Goal: Transaction & Acquisition: Purchase product/service

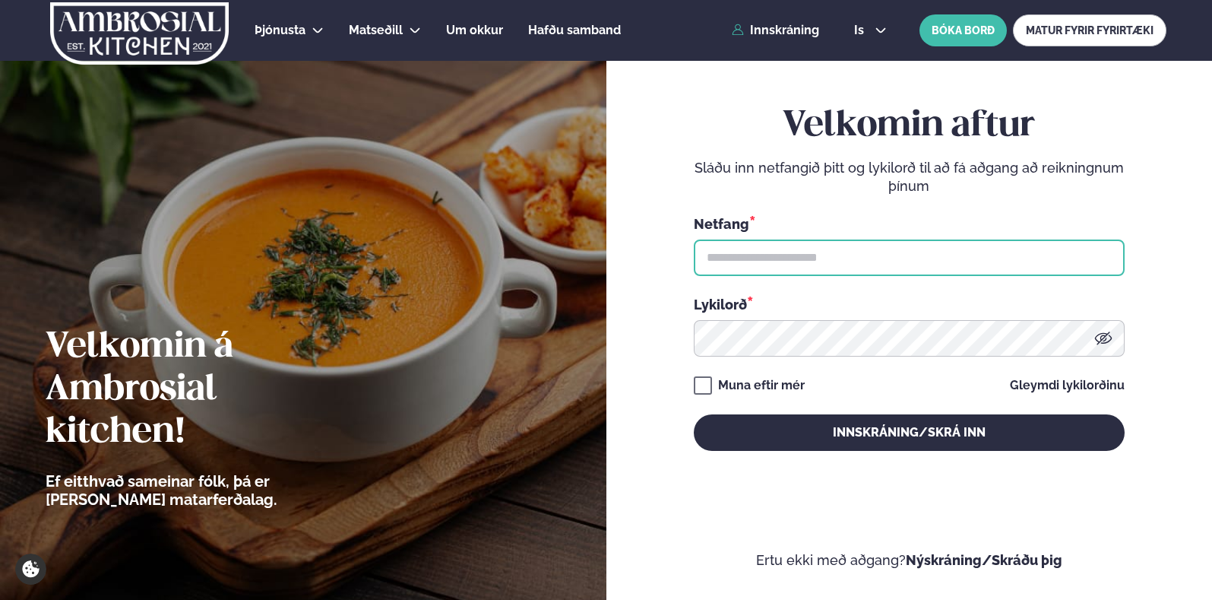
type input "**********"
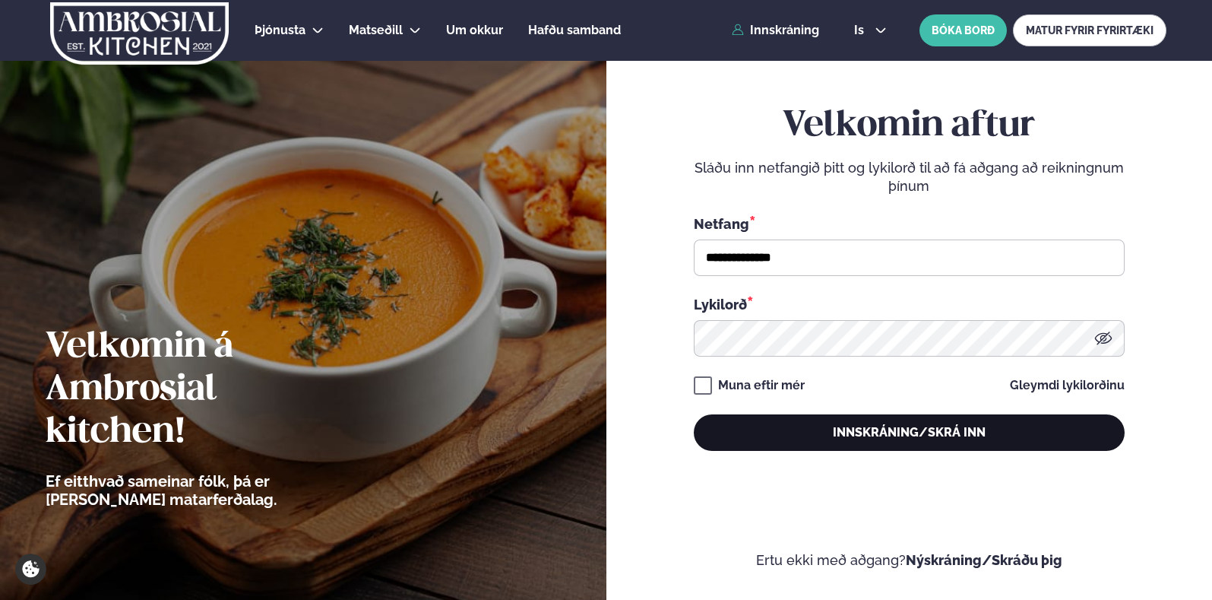
click at [850, 438] on button "Innskráning/Skrá inn" at bounding box center [909, 432] width 431 height 36
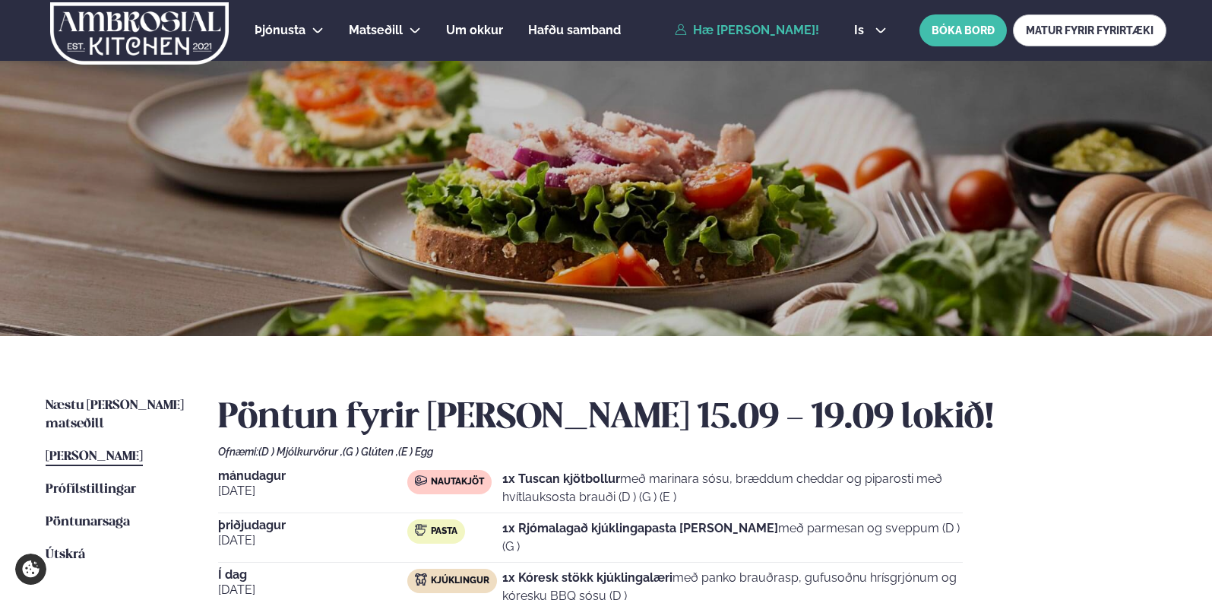
scroll to position [285, 0]
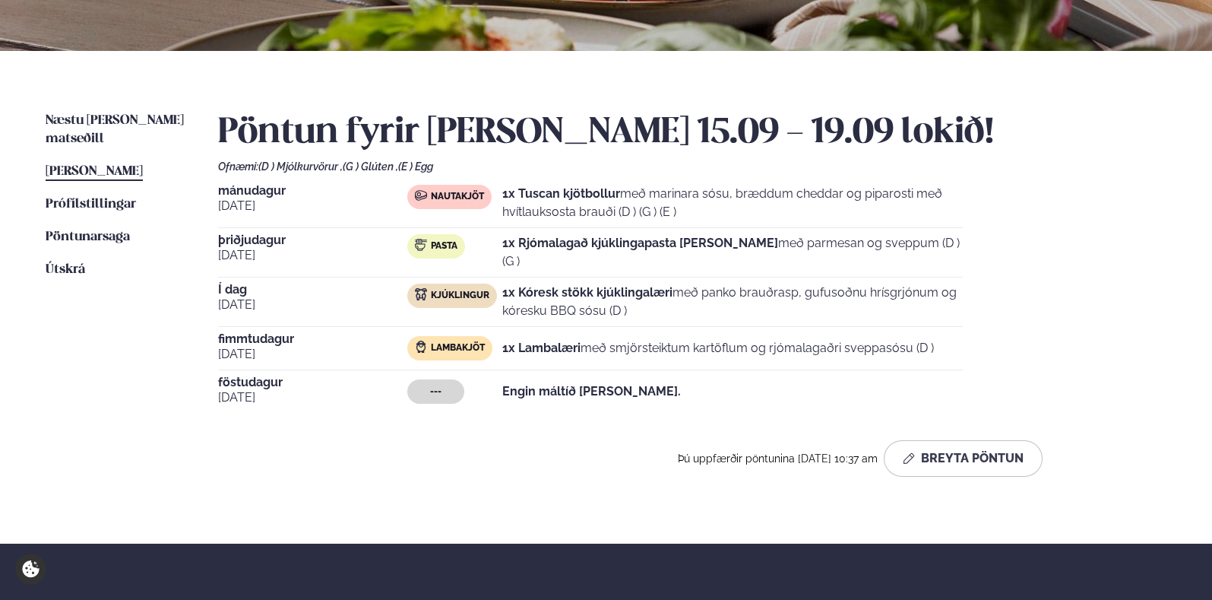
drag, startPoint x: 571, startPoint y: 303, endPoint x: 717, endPoint y: 307, distance: 145.9
click at [703, 307] on p "1x Kóresk stökk kjúklingalæri með panko brauðrasp, gufusoðnu hrísgrjónum og kór…" at bounding box center [732, 301] width 460 height 36
click at [717, 307] on p "1x Kóresk stökk kjúklingalæri með panko brauðrasp, gufusoðnu hrísgrjónum og kór…" at bounding box center [732, 301] width 460 height 36
drag, startPoint x: 721, startPoint y: 302, endPoint x: 513, endPoint y: 302, distance: 208.2
click at [513, 302] on p "1x Kóresk stökk kjúklingalæri með panko brauðrasp, gufusoðnu hrísgrjónum og kór…" at bounding box center [732, 301] width 460 height 36
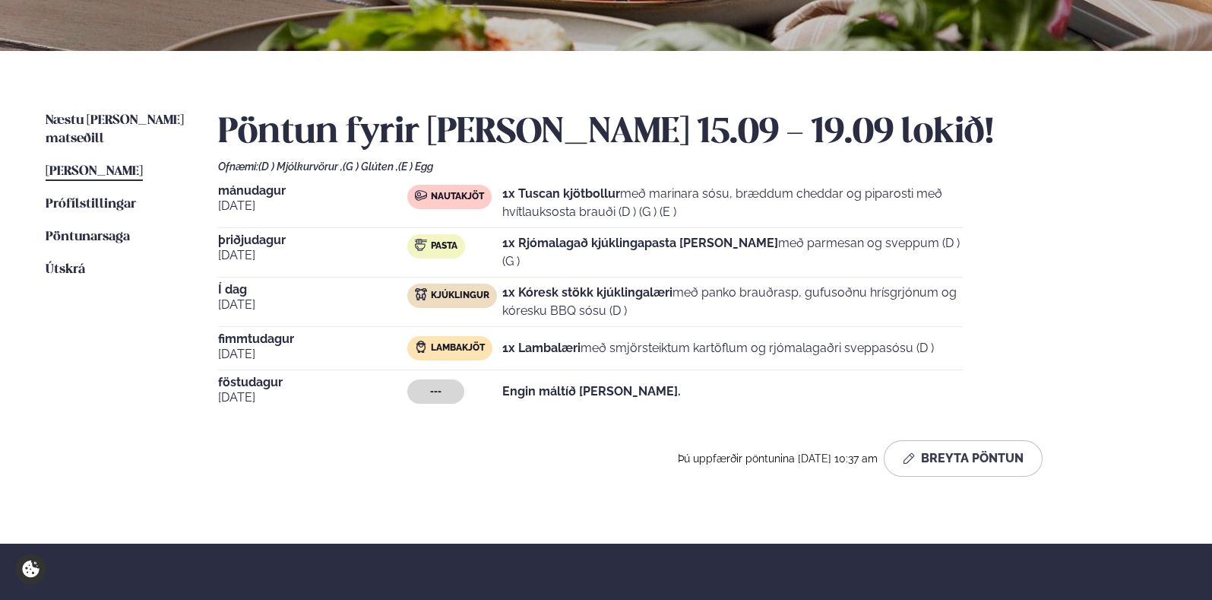
click at [525, 296] on p "1x Kóresk stökk kjúklingalæri með panko brauðrasp, gufusoðnu hrísgrjónum og kór…" at bounding box center [732, 301] width 460 height 36
drag, startPoint x: 547, startPoint y: 292, endPoint x: 667, endPoint y: 287, distance: 120.1
click at [590, 292] on strong "1x Kóresk stökk kjúklingalæri" at bounding box center [587, 292] width 170 height 14
click at [700, 283] on p "1x Kóresk stökk kjúklingalæri með panko brauðrasp, gufusoðnu hrísgrjónum og kór…" at bounding box center [732, 301] width 460 height 36
drag, startPoint x: 802, startPoint y: 285, endPoint x: 924, endPoint y: 292, distance: 122.5
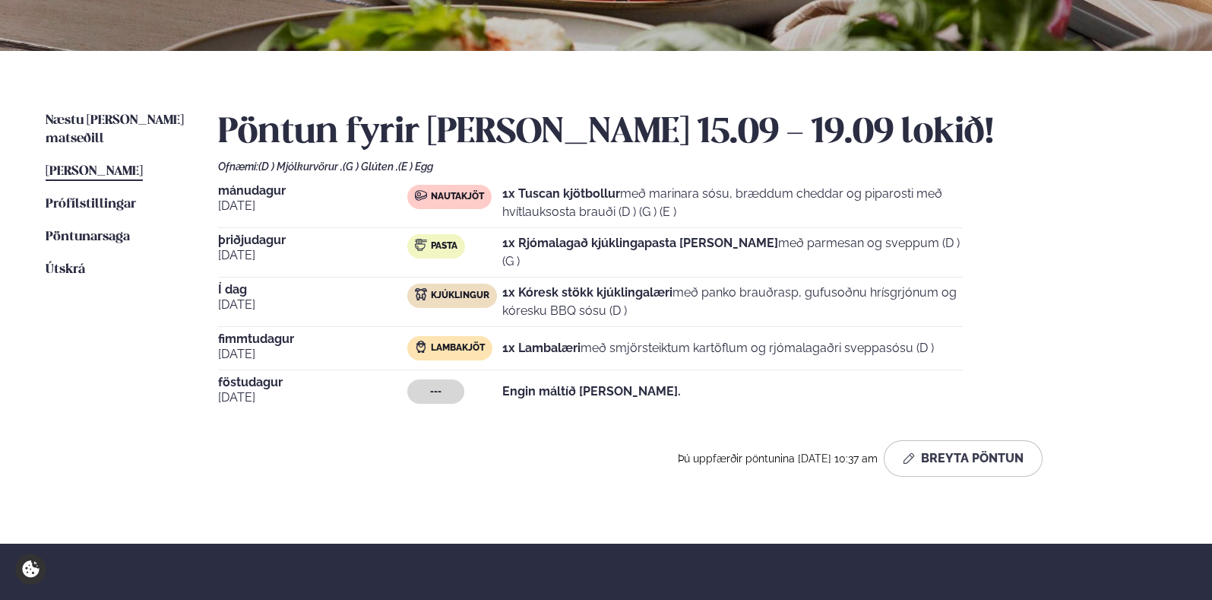
click at [822, 289] on p "1x Kóresk stökk kjúklingalæri með panko brauðrasp, gufusoðnu hrísgrjónum og kór…" at bounding box center [732, 301] width 460 height 36
click at [925, 292] on p "1x Kóresk stökk kjúklingalæri með panko brauðrasp, gufusoðnu hrísgrjónum og kór…" at bounding box center [732, 301] width 460 height 36
